Goal: Transaction & Acquisition: Purchase product/service

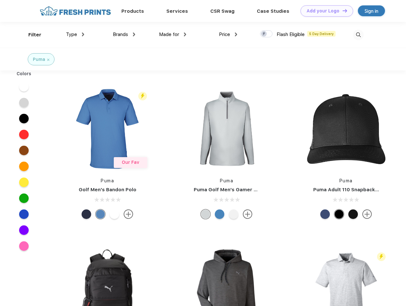
click at [324, 11] on link "Add your Logo Design Tool" at bounding box center [326, 10] width 53 height 11
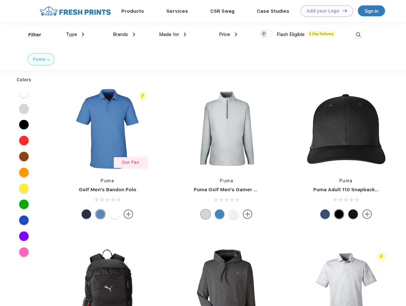
click at [0, 0] on div "Design Tool" at bounding box center [0, 0] width 0 height 0
click at [342, 11] on link "Add your Logo Design Tool" at bounding box center [326, 10] width 53 height 11
click at [31, 35] on div "Filter" at bounding box center [34, 34] width 13 height 7
click at [75, 34] on span "Type" at bounding box center [71, 35] width 11 height 6
click at [124, 34] on span "Brands" at bounding box center [120, 35] width 15 height 6
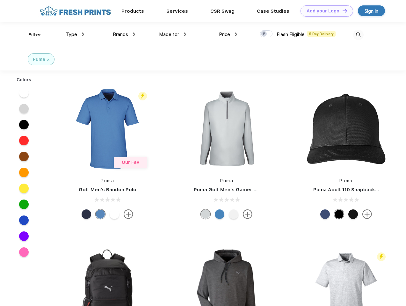
click at [173, 34] on span "Made for" at bounding box center [169, 35] width 20 height 6
click at [228, 34] on span "Price" at bounding box center [224, 35] width 11 height 6
click at [266, 34] on div at bounding box center [266, 33] width 12 height 7
click at [264, 34] on input "checkbox" at bounding box center [262, 32] width 4 height 4
click at [358, 35] on img at bounding box center [358, 35] width 11 height 11
